Goal: Task Accomplishment & Management: Manage account settings

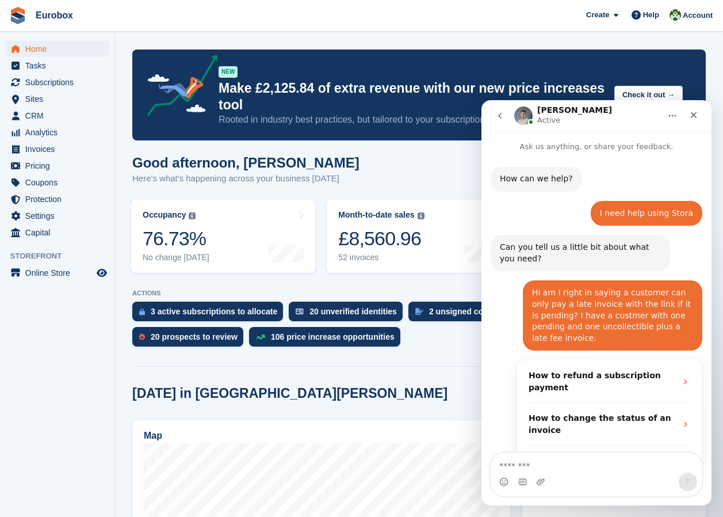
scroll to position [395, 0]
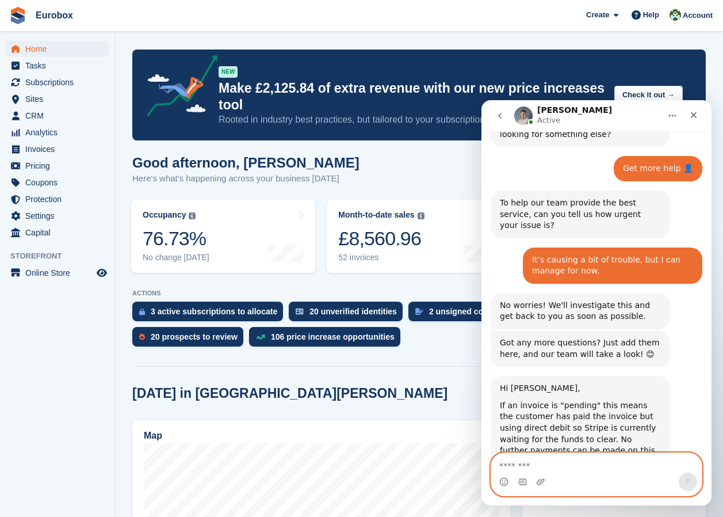
click at [556, 471] on textarea "Message…" at bounding box center [596, 463] width 211 height 20
type textarea "*"
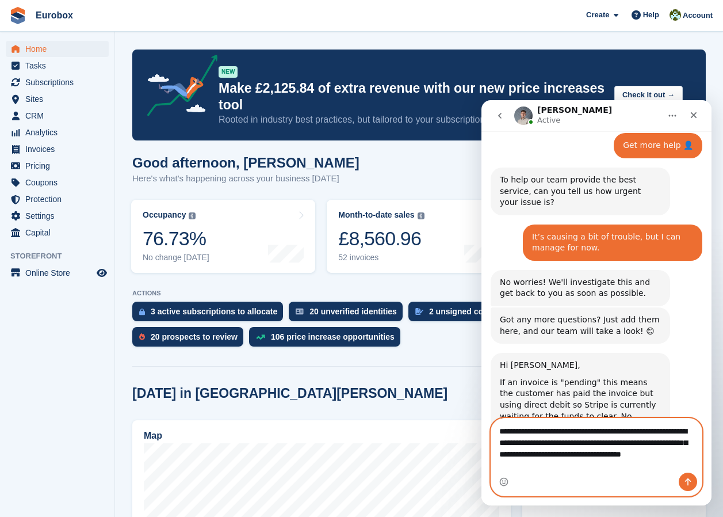
scroll to position [430, 0]
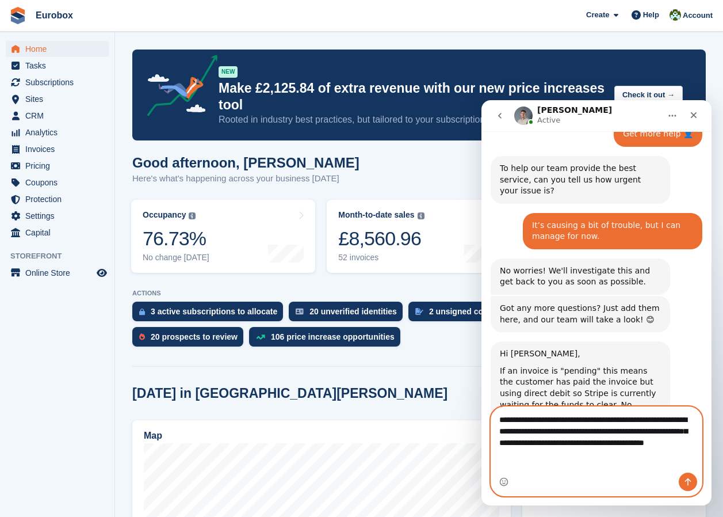
click at [519, 461] on textarea "**********" at bounding box center [596, 434] width 211 height 54
type textarea "**********"
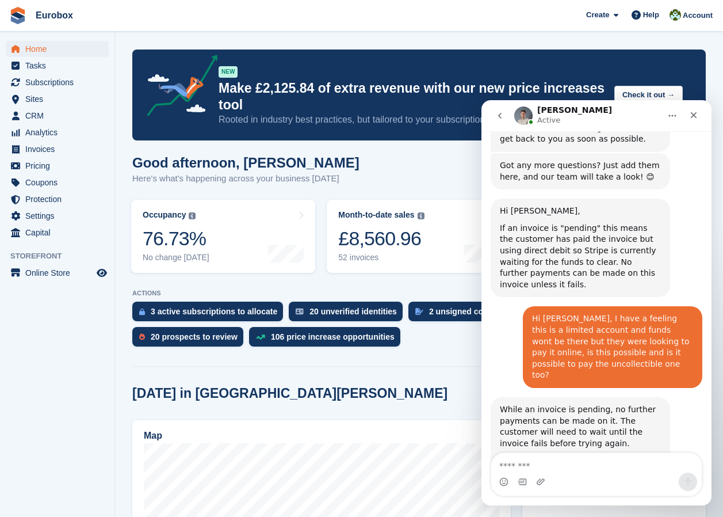
scroll to position [605, 0]
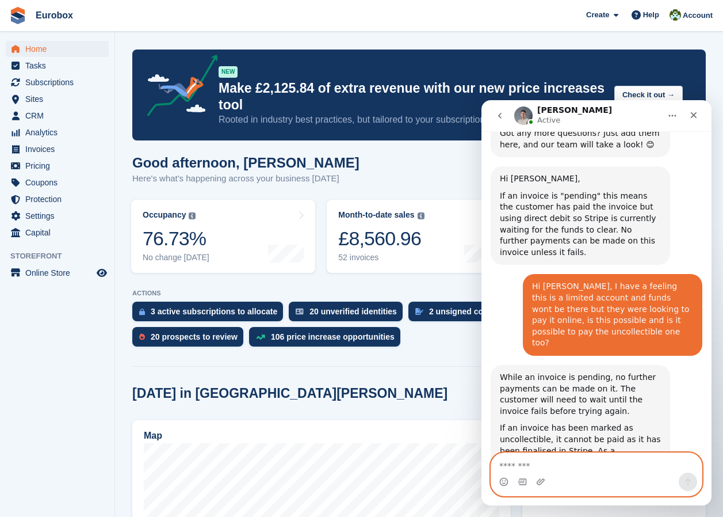
drag, startPoint x: 543, startPoint y: 463, endPoint x: 621, endPoint y: 462, distance: 78.8
click at [543, 463] on textarea "Message…" at bounding box center [596, 463] width 211 height 20
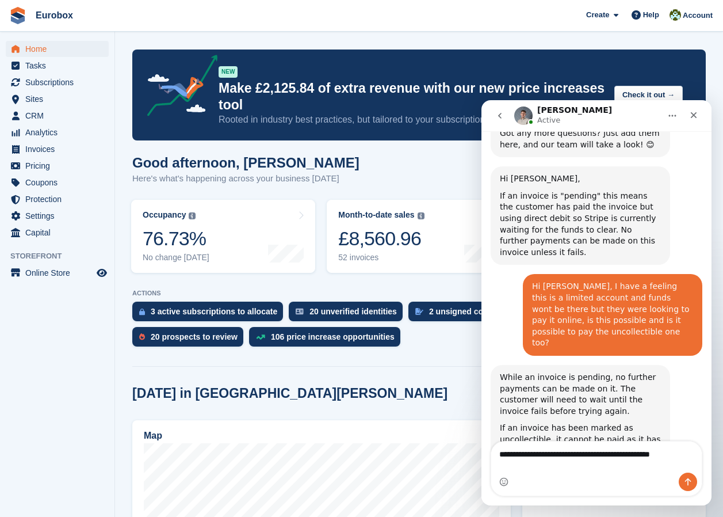
click at [518, 478] on div "Intercom messenger" at bounding box center [596, 481] width 211 height 18
click at [519, 478] on div "Intercom messenger" at bounding box center [596, 481] width 211 height 18
click at [525, 478] on div "Intercom messenger" at bounding box center [596, 481] width 211 height 18
drag, startPoint x: 525, startPoint y: 478, endPoint x: 639, endPoint y: 480, distance: 114.5
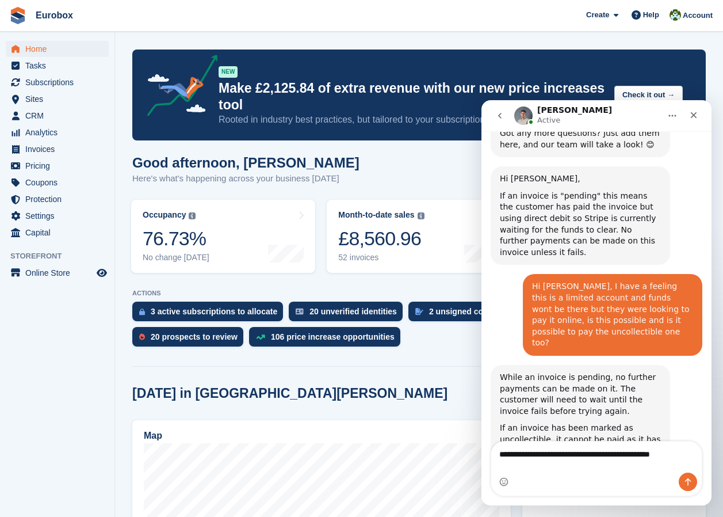
click at [639, 480] on div "Intercom messenger" at bounding box center [596, 481] width 211 height 18
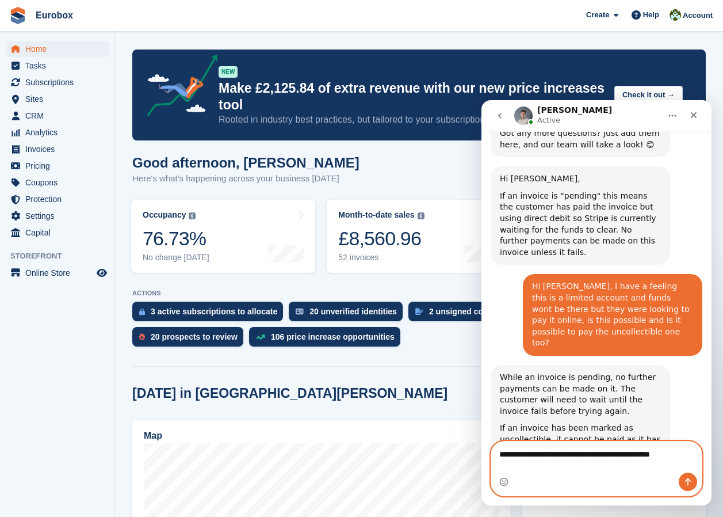
click at [687, 461] on textarea "**********" at bounding box center [596, 451] width 211 height 20
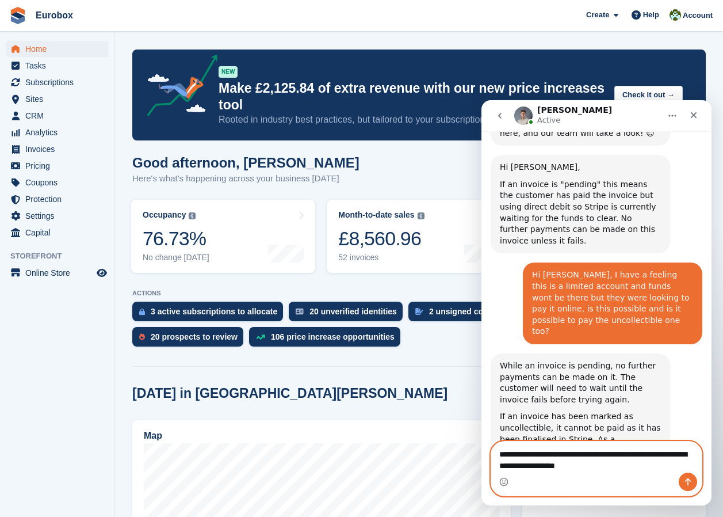
click at [626, 466] on textarea "**********" at bounding box center [596, 456] width 211 height 31
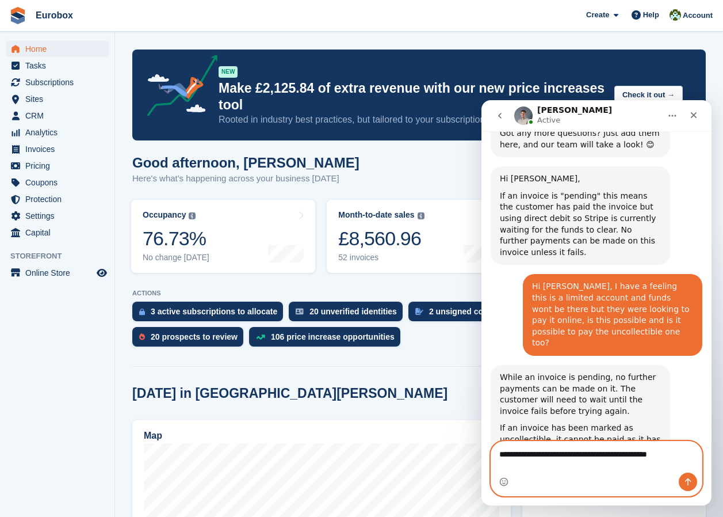
type textarea "**********"
click at [687, 482] on icon "Send a message…" at bounding box center [688, 481] width 9 height 9
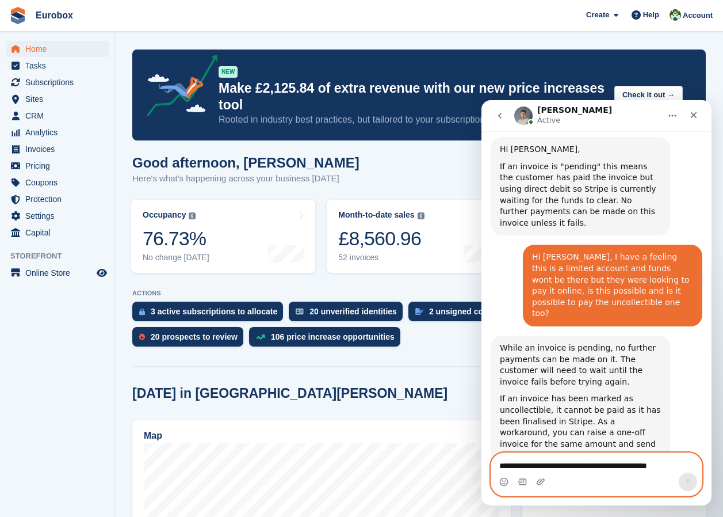
scroll to position [650, 0]
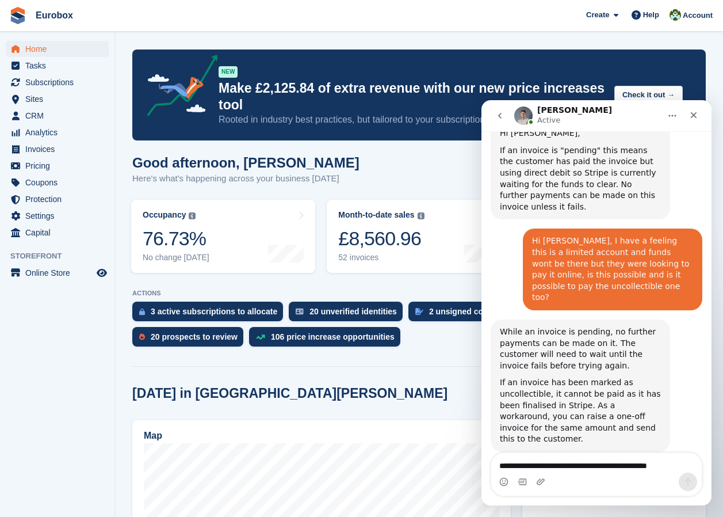
click at [54, 352] on aside "Home Tasks Subscriptions Subscriptions Subscriptions Contracts Price increases …" at bounding box center [57, 261] width 115 height 459
click at [41, 98] on span "Sites" at bounding box center [59, 99] width 69 height 16
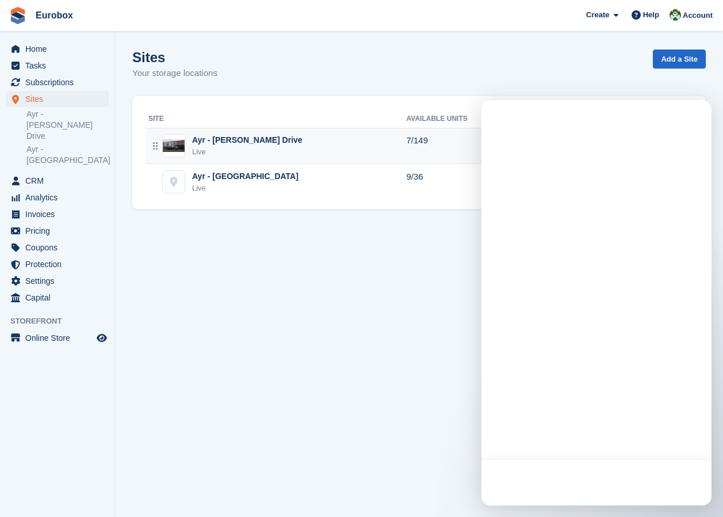
click at [222, 136] on div "Ayr - [PERSON_NAME] Drive" at bounding box center [247, 140] width 110 height 12
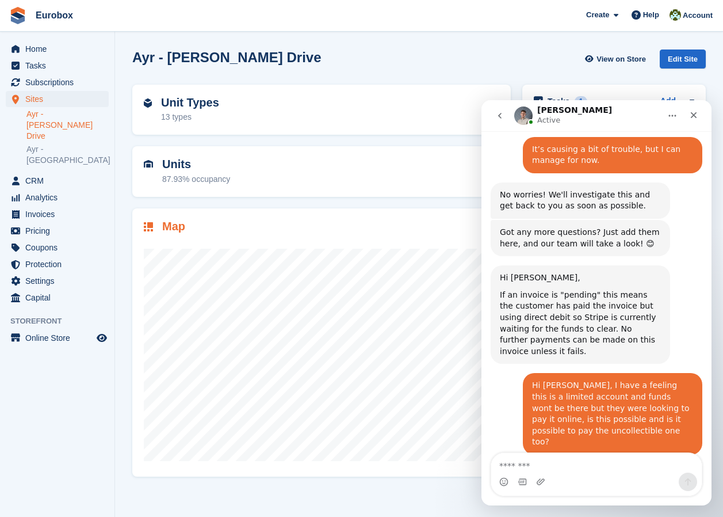
scroll to position [638, 0]
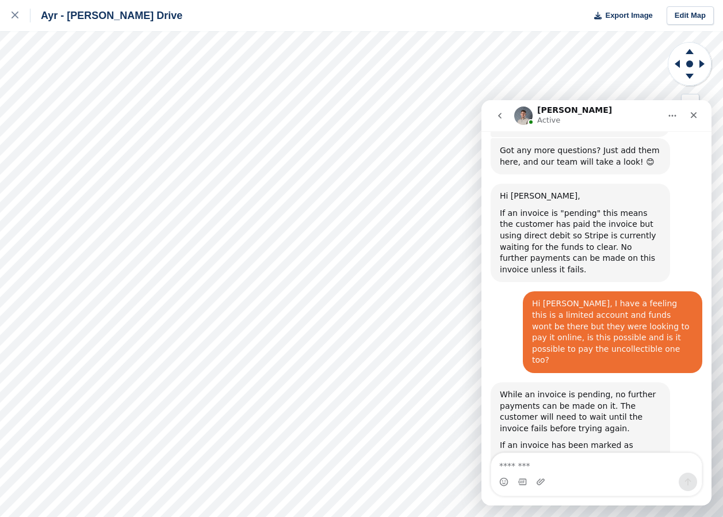
scroll to position [650, 0]
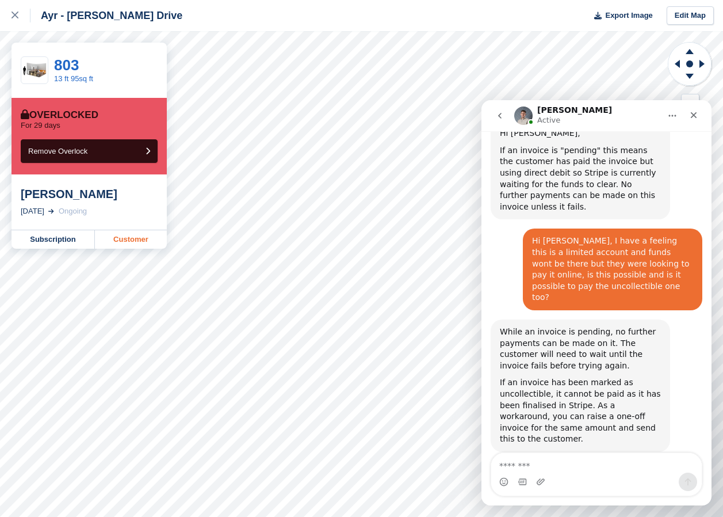
click at [134, 242] on link "Customer" at bounding box center [131, 239] width 72 height 18
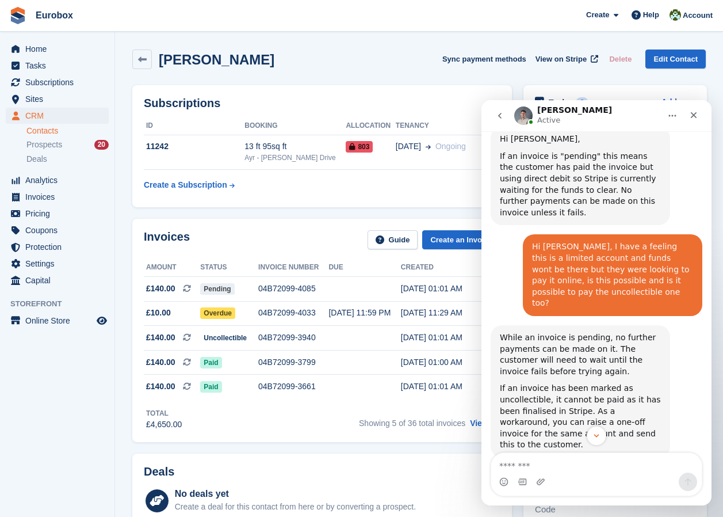
scroll to position [817, 0]
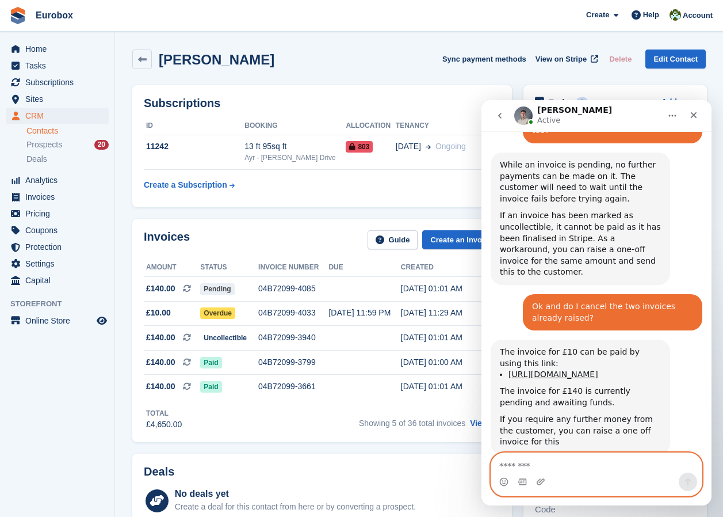
click at [533, 464] on textarea "Message…" at bounding box center [596, 463] width 211 height 20
type textarea "***"
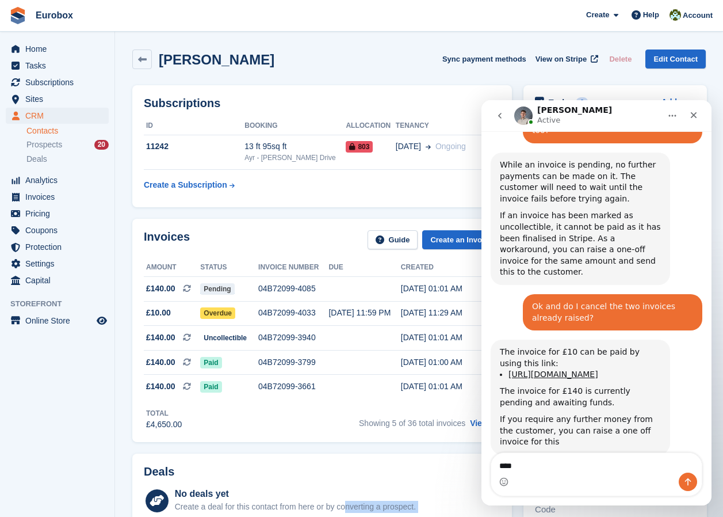
click at [349, 506] on div "No deals yet Create a deal for this contact from here or by converting a prospe…" at bounding box center [295, 510] width 241 height 47
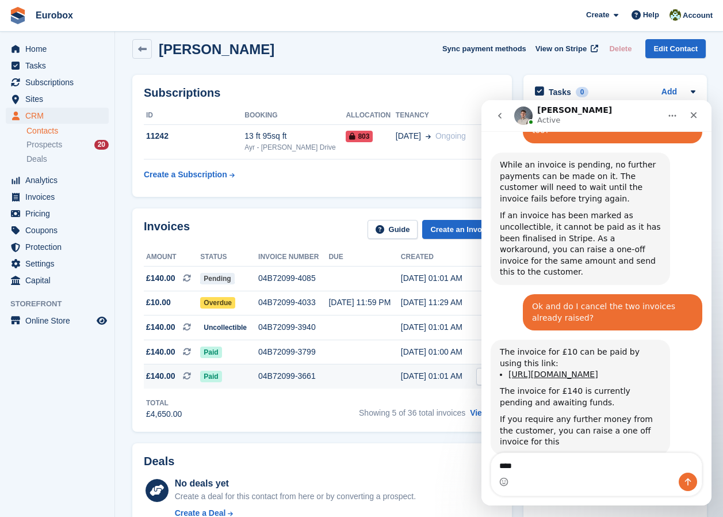
drag, startPoint x: 349, startPoint y: 506, endPoint x: 438, endPoint y: 379, distance: 155.8
click at [438, 379] on div "09 May, 01:01 AM" at bounding box center [436, 376] width 71 height 12
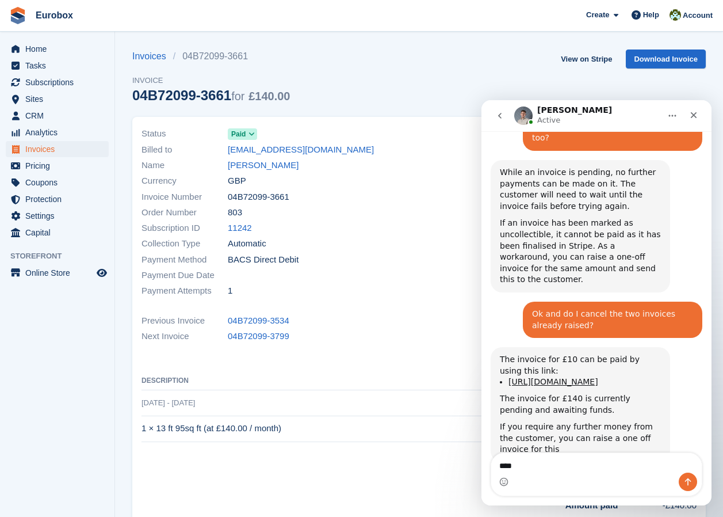
scroll to position [817, 0]
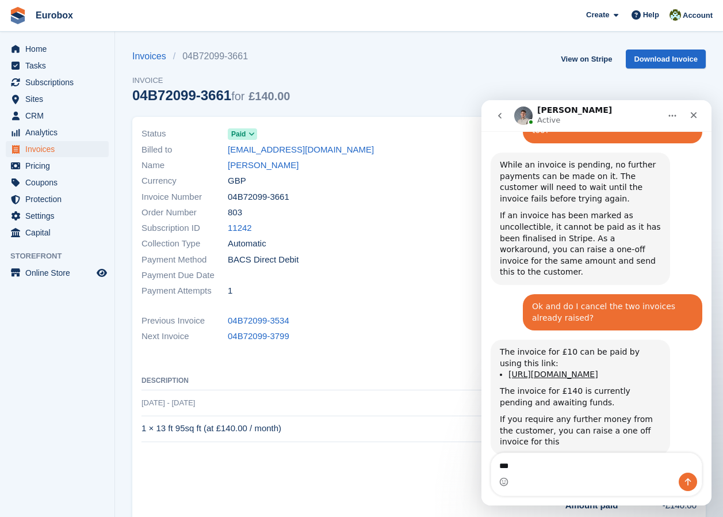
type textarea "***"
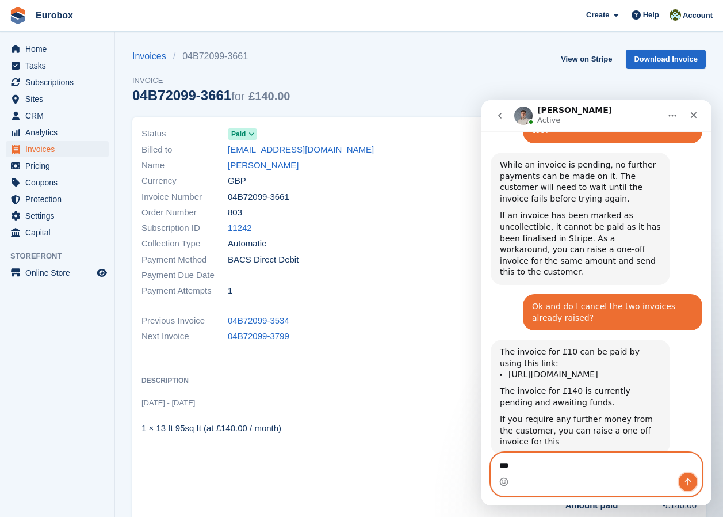
click at [688, 478] on icon "Send a message…" at bounding box center [688, 481] width 9 height 9
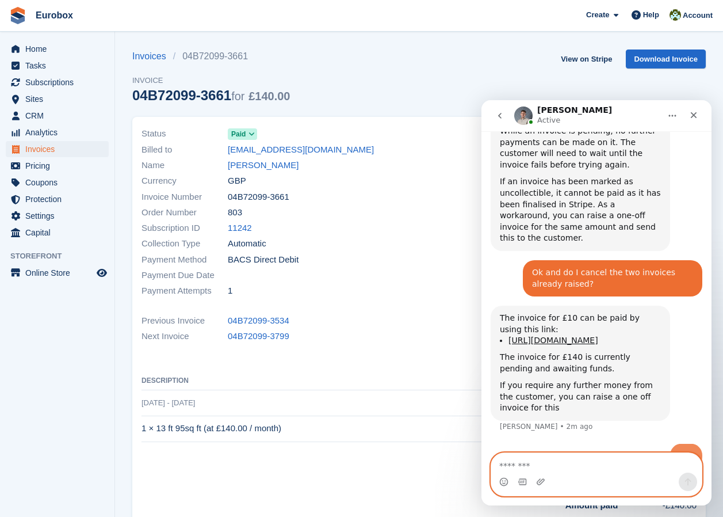
scroll to position [852, 0]
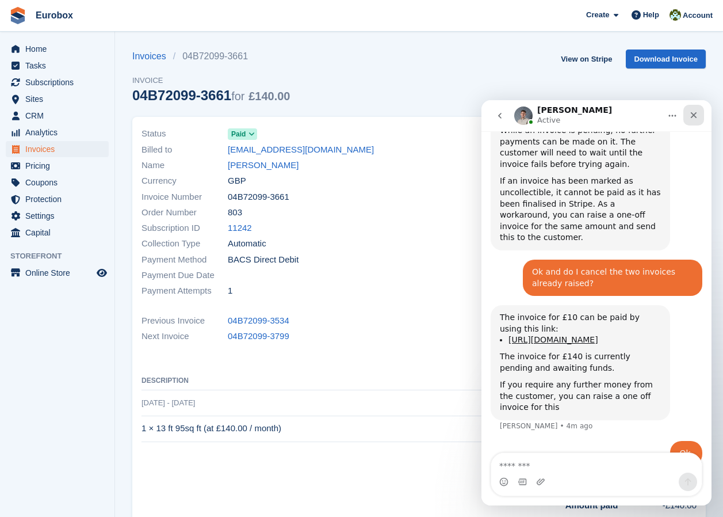
click at [693, 115] on icon "Close" at bounding box center [694, 115] width 6 height 6
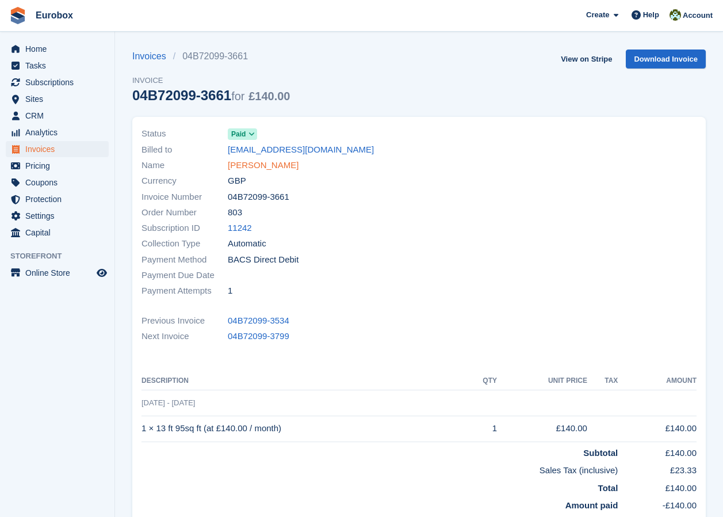
click at [269, 162] on link "[PERSON_NAME]" at bounding box center [263, 165] width 71 height 13
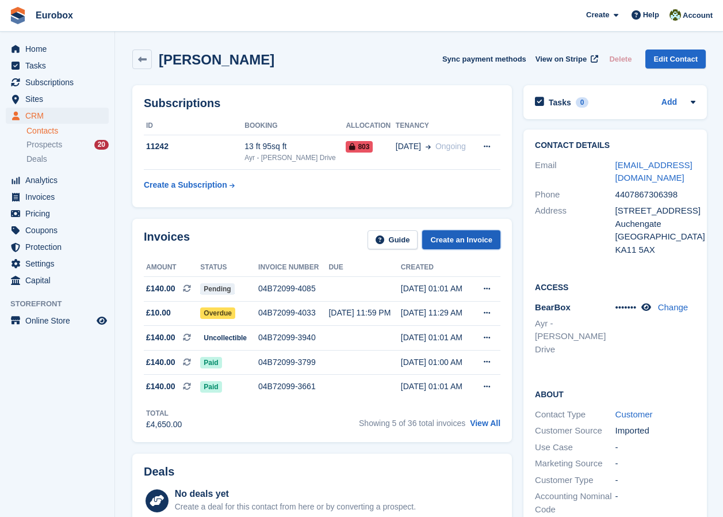
click at [454, 237] on link "Create an Invoice" at bounding box center [461, 239] width 78 height 19
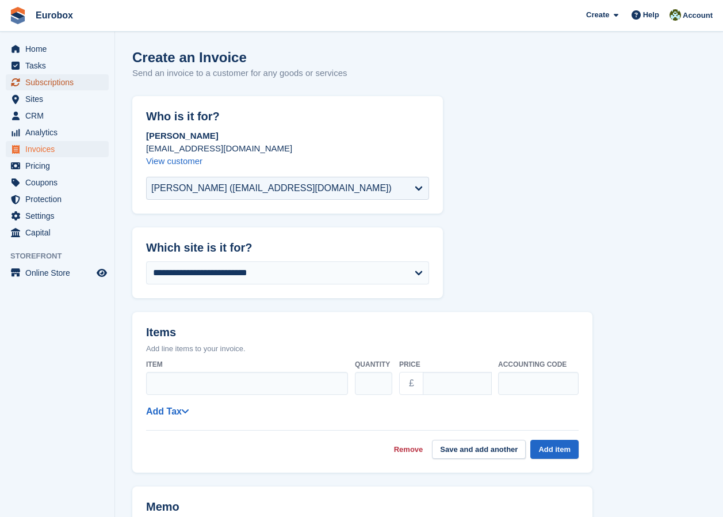
click at [51, 82] on span "Subscriptions" at bounding box center [59, 82] width 69 height 16
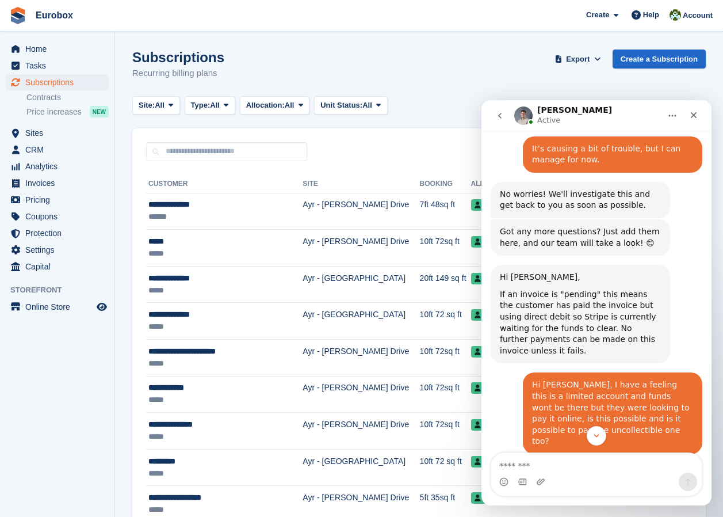
scroll to position [161, 0]
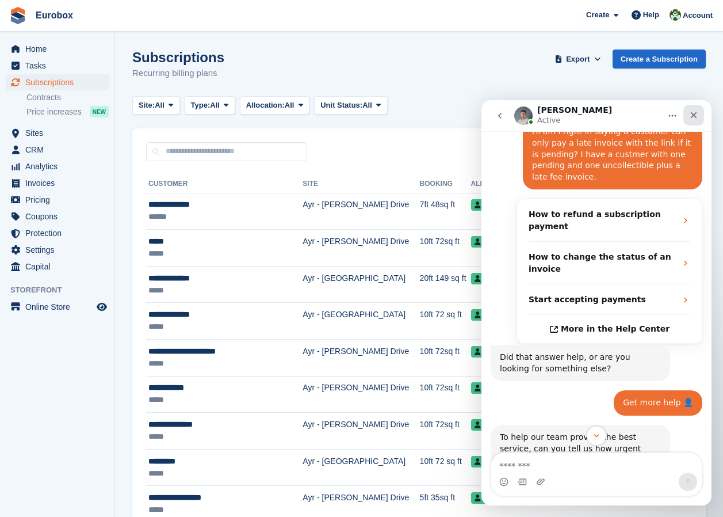
click at [694, 115] on icon "Close" at bounding box center [694, 115] width 6 height 6
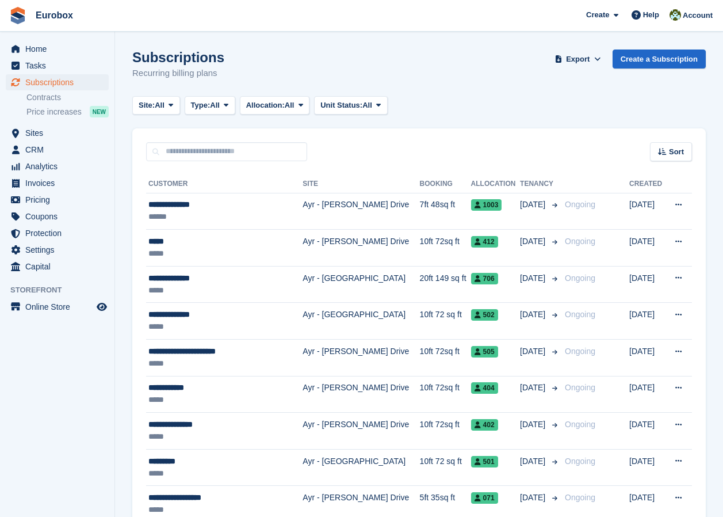
scroll to position [852, 0]
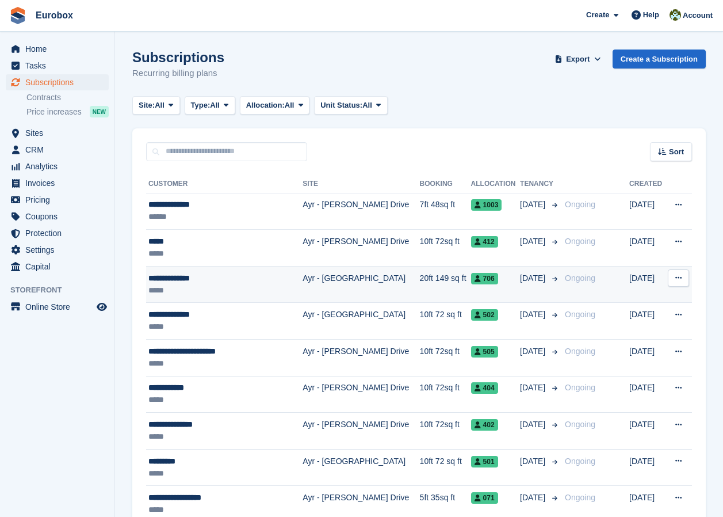
click at [173, 286] on div "*****" at bounding box center [218, 290] width 140 height 12
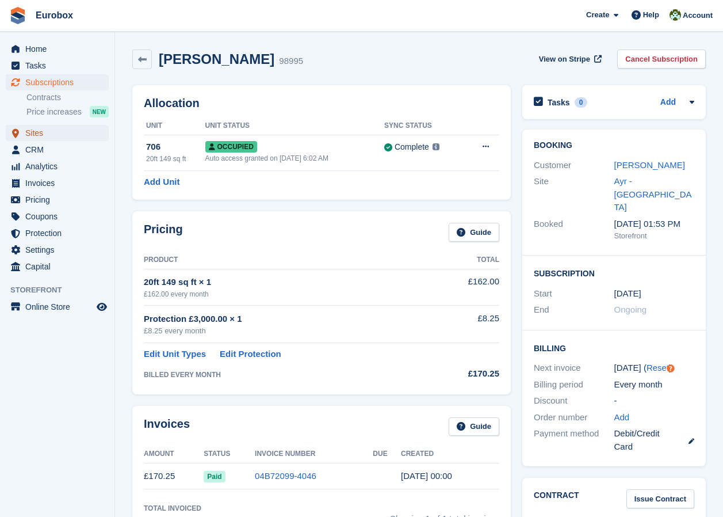
click at [34, 135] on span "Sites" at bounding box center [59, 133] width 69 height 16
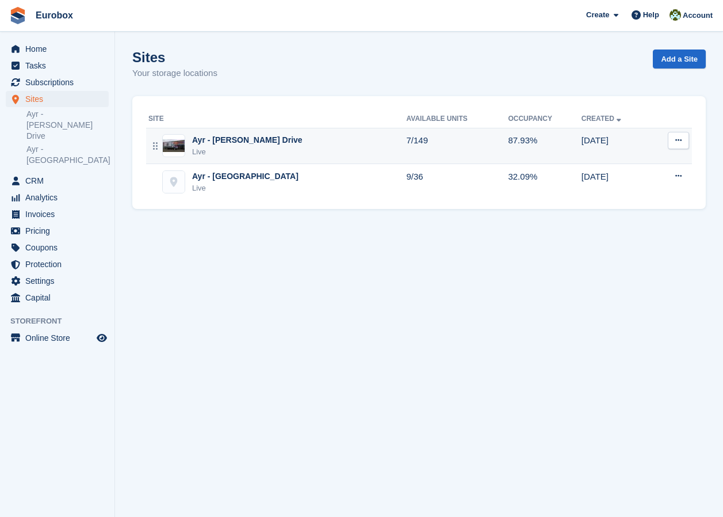
click at [226, 139] on div "Ayr - [PERSON_NAME] Drive" at bounding box center [247, 140] width 110 height 12
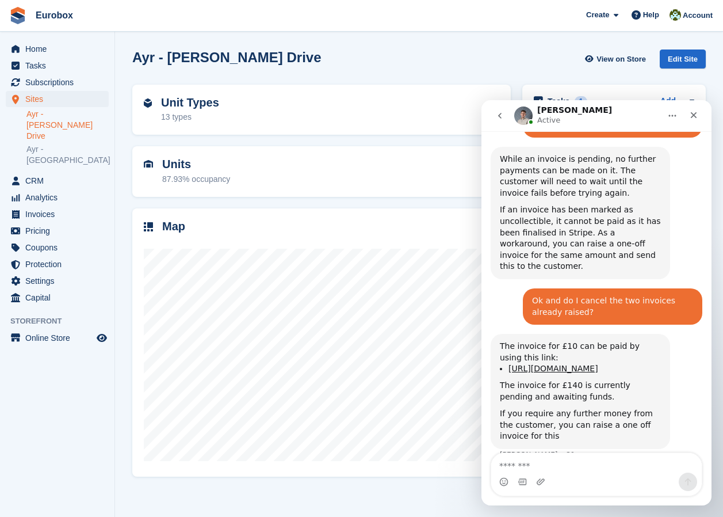
scroll to position [852, 0]
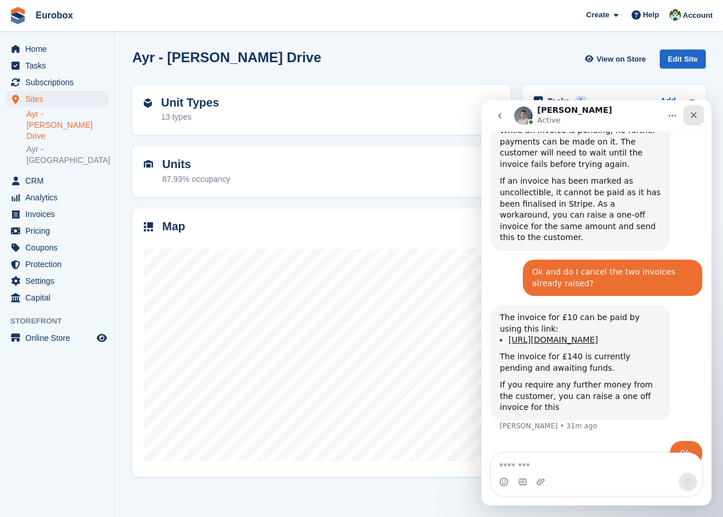
click at [693, 113] on icon "Close" at bounding box center [693, 114] width 9 height 9
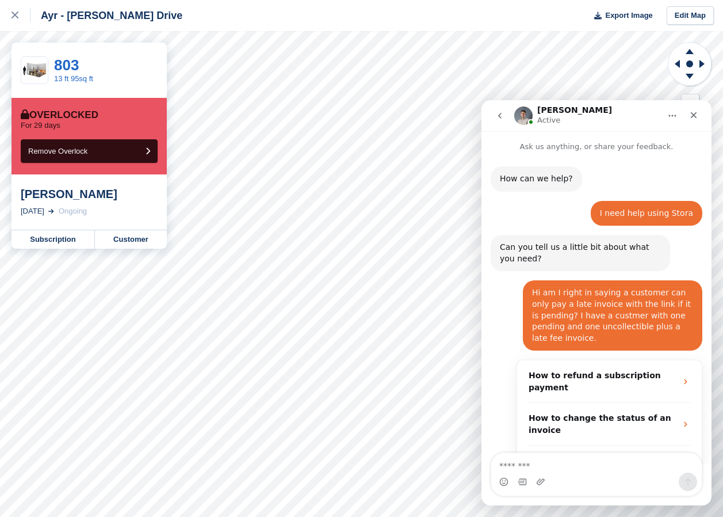
scroll to position [852, 0]
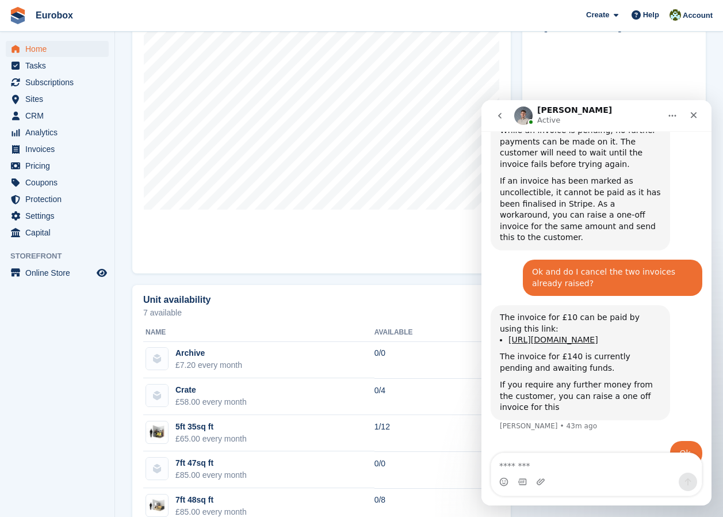
scroll to position [460, 0]
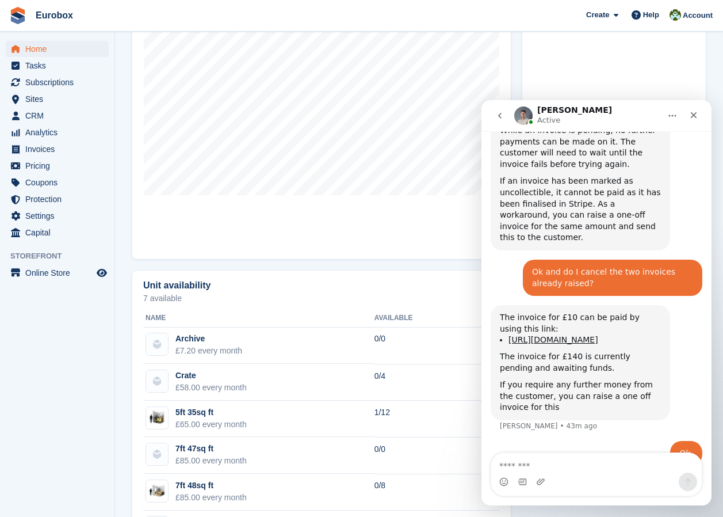
click at [499, 115] on icon "go back" at bounding box center [499, 115] width 9 height 9
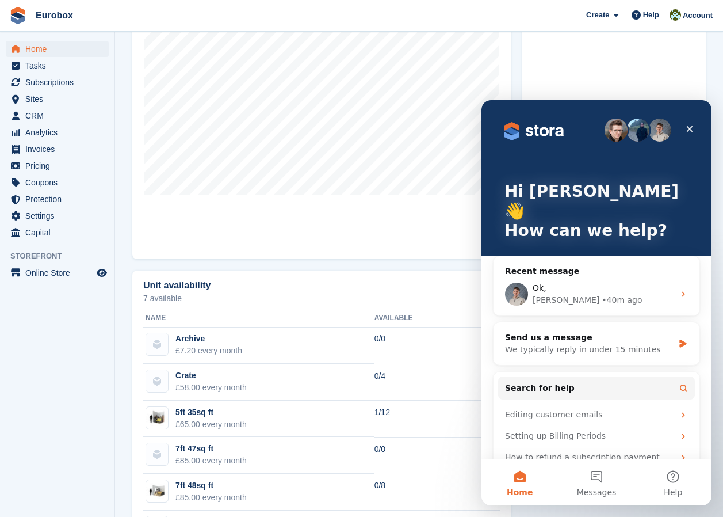
scroll to position [0, 0]
click at [688, 128] on icon "Close" at bounding box center [689, 128] width 9 height 9
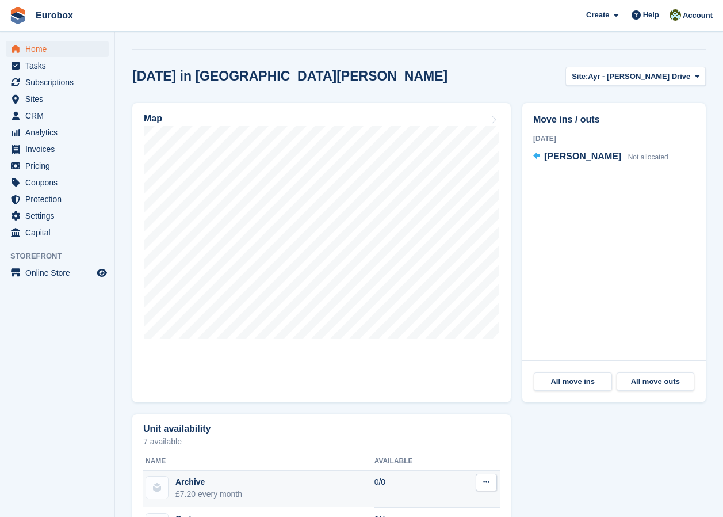
scroll to position [312, 0]
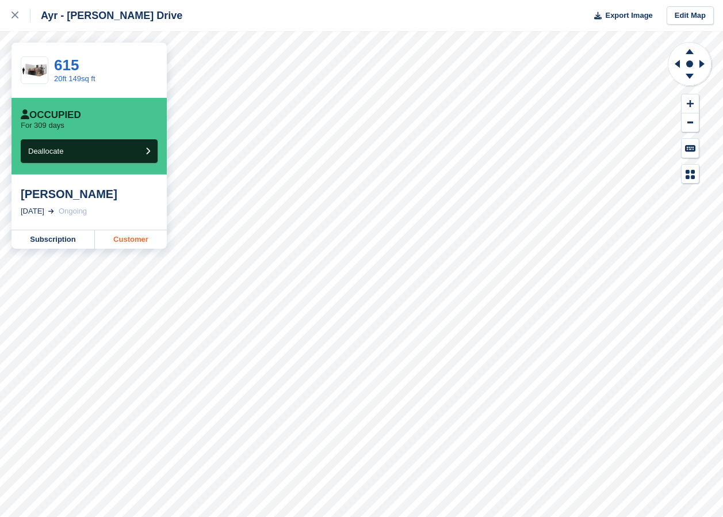
click at [124, 241] on link "Customer" at bounding box center [131, 239] width 72 height 18
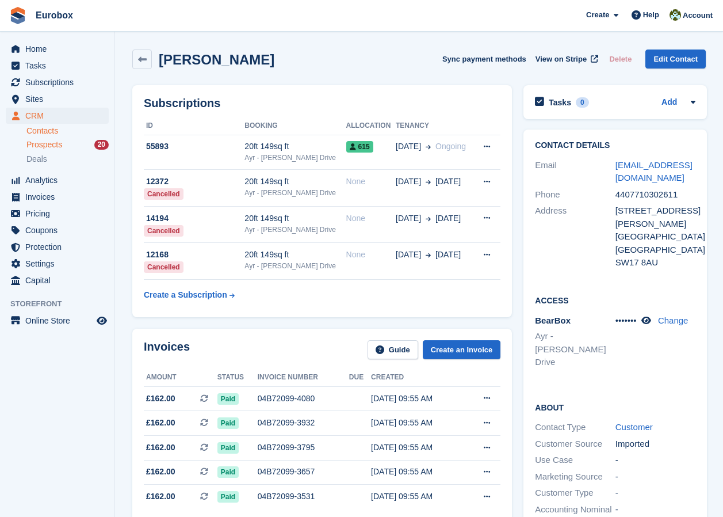
click at [51, 144] on span "Prospects" at bounding box center [44, 144] width 36 height 11
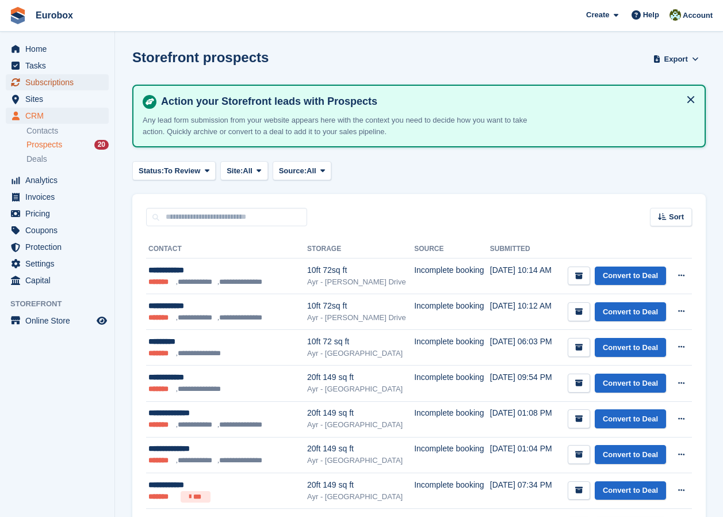
click at [58, 85] on span "Subscriptions" at bounding box center [59, 82] width 69 height 16
